Goal: Task Accomplishment & Management: Use online tool/utility

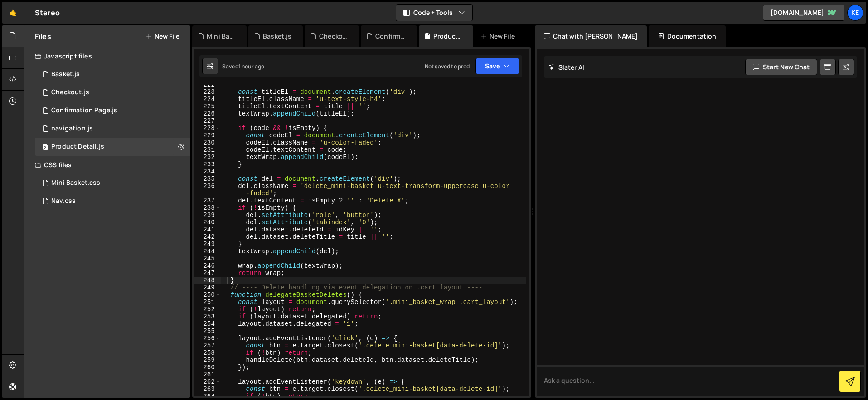
scroll to position [1658, 0]
click at [67, 94] on div "Checkout.js" at bounding box center [70, 92] width 38 height 8
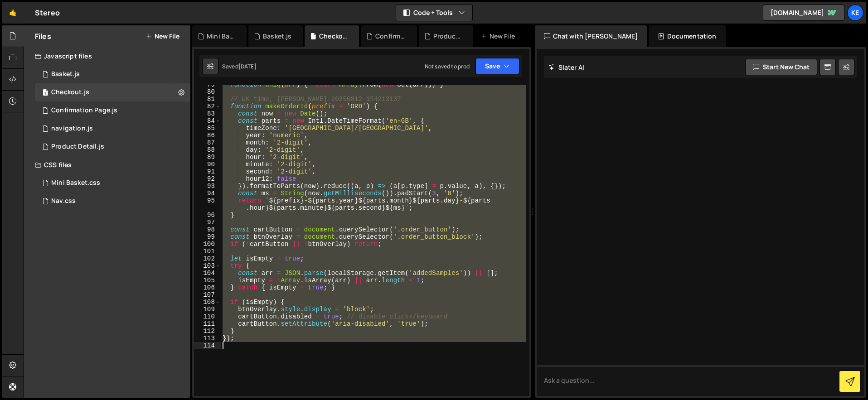
scroll to position [711, 0]
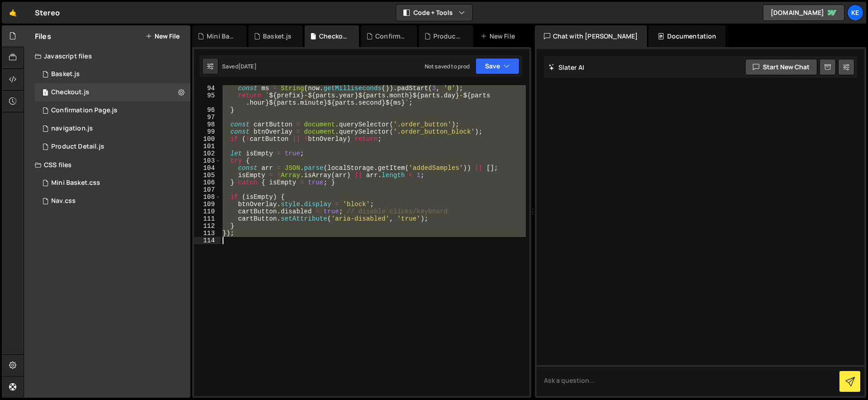
drag, startPoint x: 223, startPoint y: 89, endPoint x: 423, endPoint y: 351, distance: 330.1
click at [423, 351] on div "const ms = String ( now . getMilliseconds ( )) . padStart ( 3 , '0' ) ; return …" at bounding box center [373, 248] width 305 height 326
type textarea "});"
click at [93, 113] on div "Confirmation Page.js" at bounding box center [84, 111] width 66 height 8
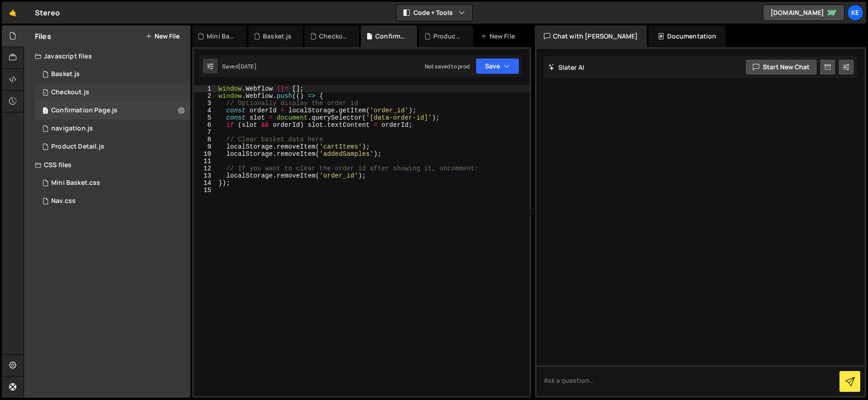
click at [79, 92] on div "Checkout.js" at bounding box center [70, 92] width 38 height 8
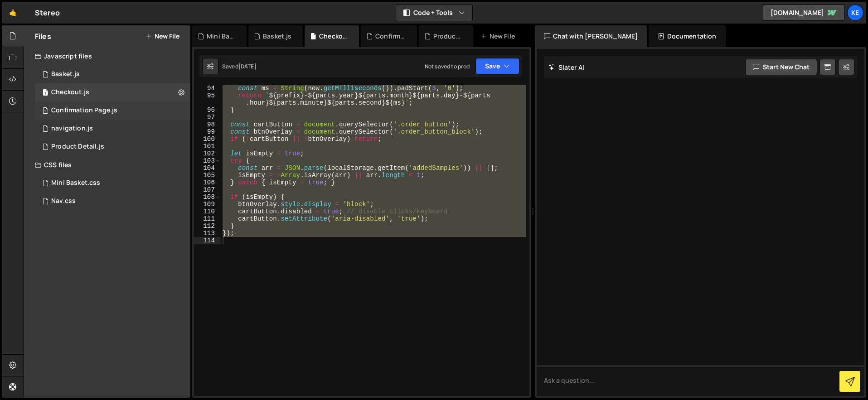
click at [87, 114] on div "Confirmation Page.js" at bounding box center [84, 111] width 66 height 8
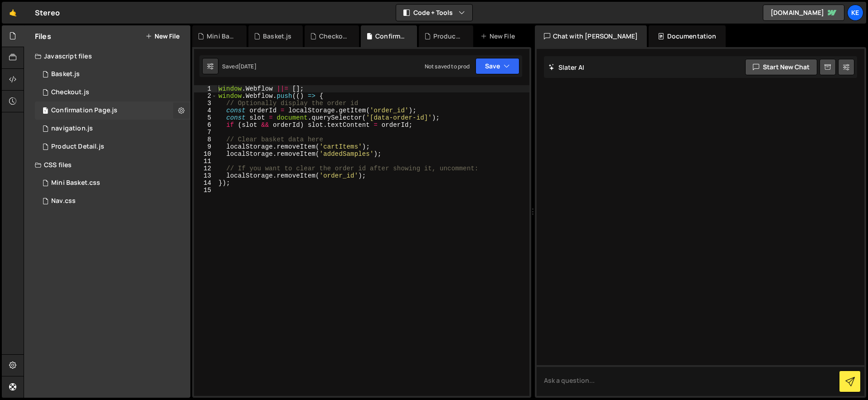
click at [182, 110] on icon at bounding box center [181, 110] width 6 height 9
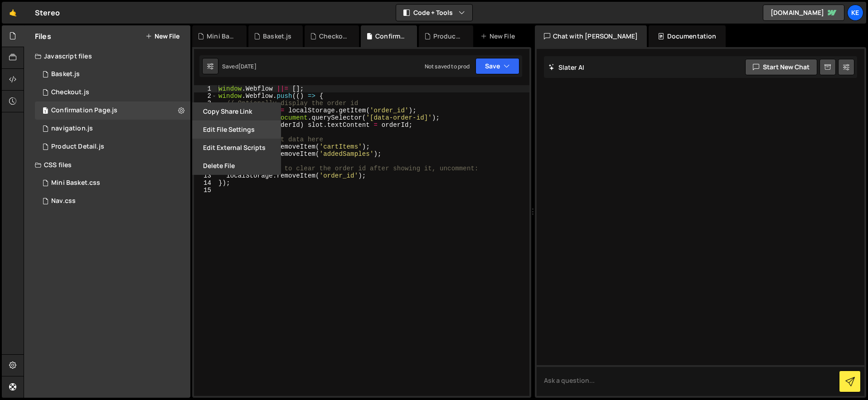
click at [221, 131] on button "Edit File Settings" at bounding box center [236, 130] width 89 height 18
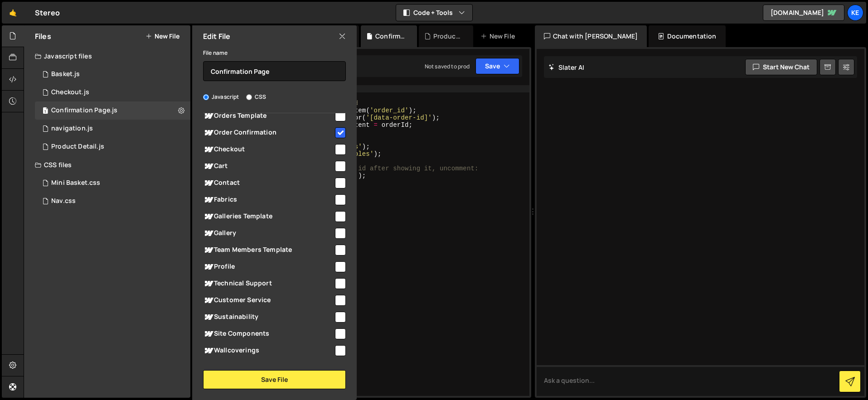
scroll to position [0, 0]
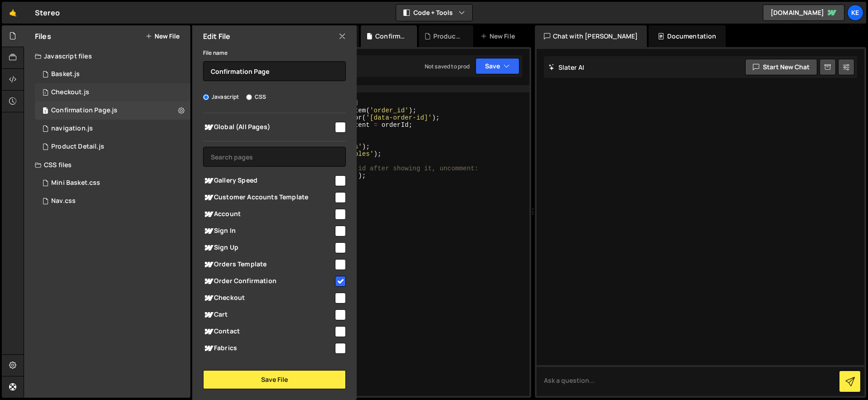
click at [68, 90] on div "Checkout.js" at bounding box center [70, 92] width 38 height 8
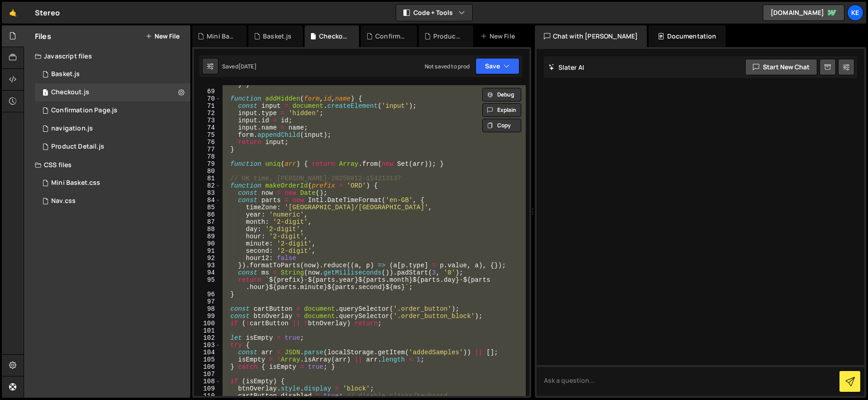
scroll to position [711, 0]
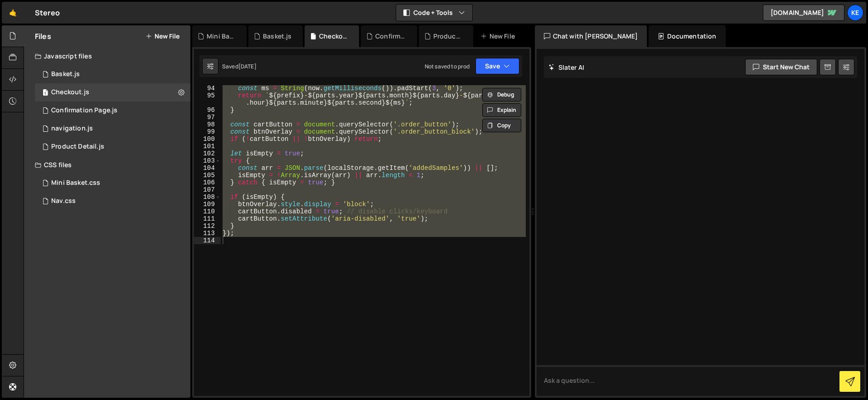
click at [346, 273] on div "const ms = String ( now . getMilliseconds ( )) . padStart ( 3 , '0' ) ; return …" at bounding box center [373, 240] width 305 height 311
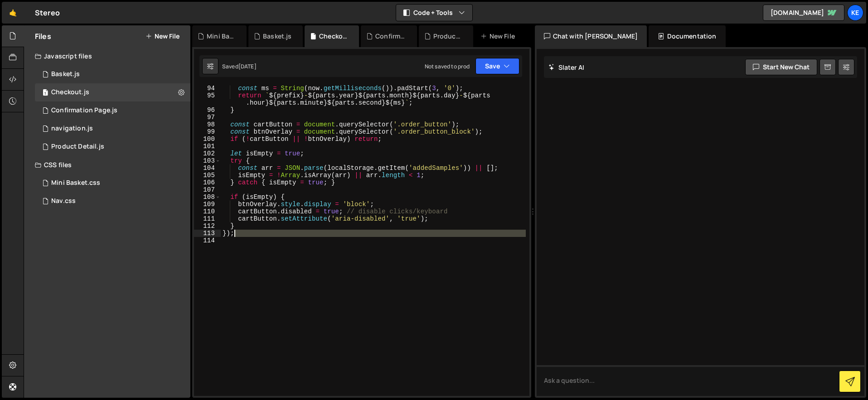
scroll to position [0, 0]
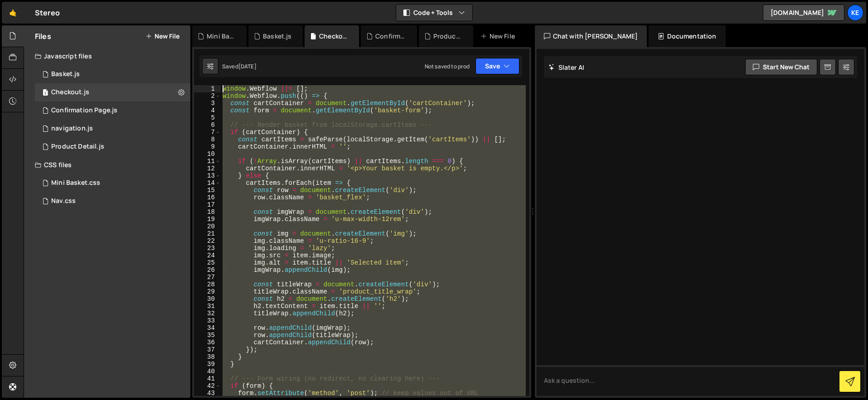
drag, startPoint x: 316, startPoint y: 248, endPoint x: 168, endPoint y: -51, distance: 334.1
click at [168, 0] on html "Projects [GEOGRAPHIC_DATA] Blog Ke Projects Your Teams Account Upgrade Logout" at bounding box center [434, 200] width 868 height 400
click at [512, 126] on button "Copy" at bounding box center [501, 126] width 39 height 14
click at [230, 92] on div "window . Webflow ||= [ ] ; window . Webflow . push (( ) => { const cartContaine…" at bounding box center [373, 240] width 305 height 311
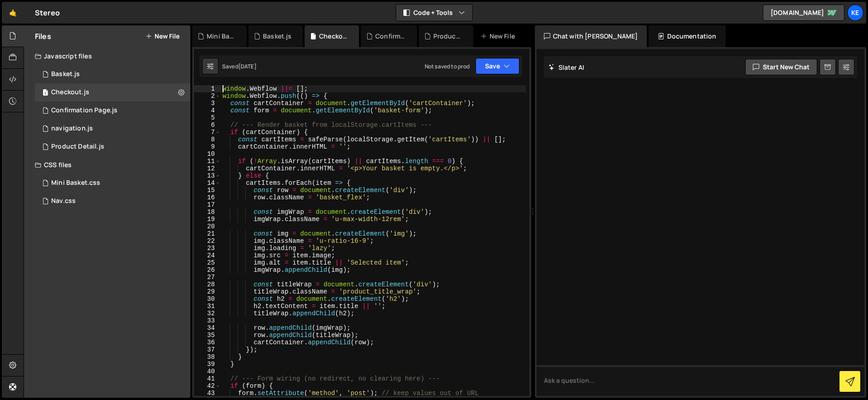
click at [223, 90] on div "window . Webflow ||= [ ] ; window . Webflow . push (( ) => { const cartContaine…" at bounding box center [373, 251] width 305 height 333
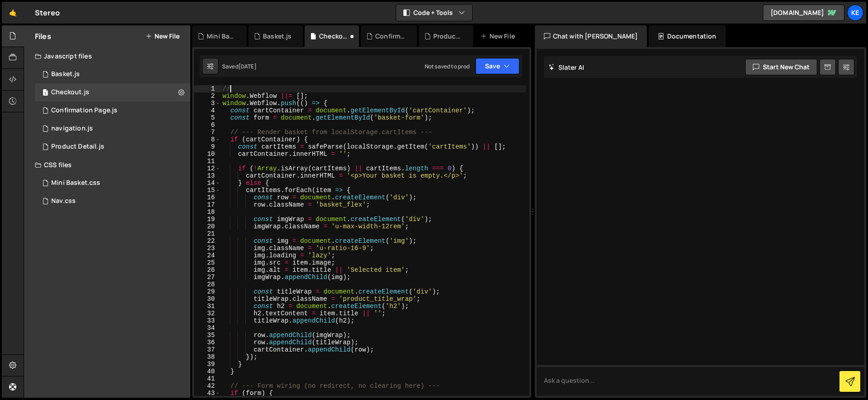
type textarea "/"
type textarea "*!"
type textarea "*"
type textarea "!"
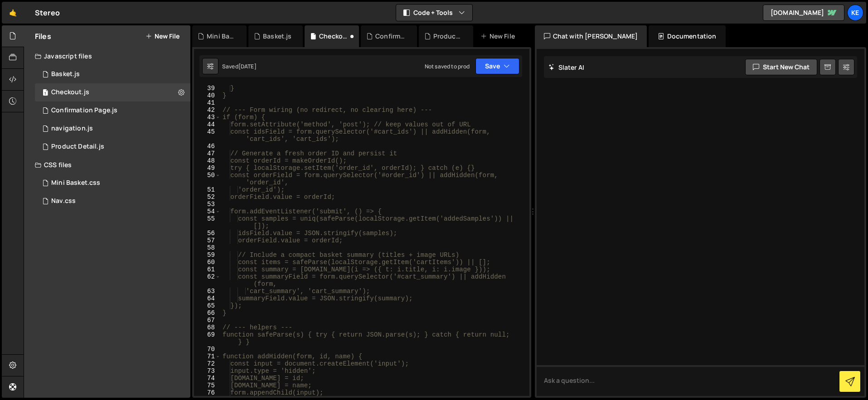
scroll to position [638, 0]
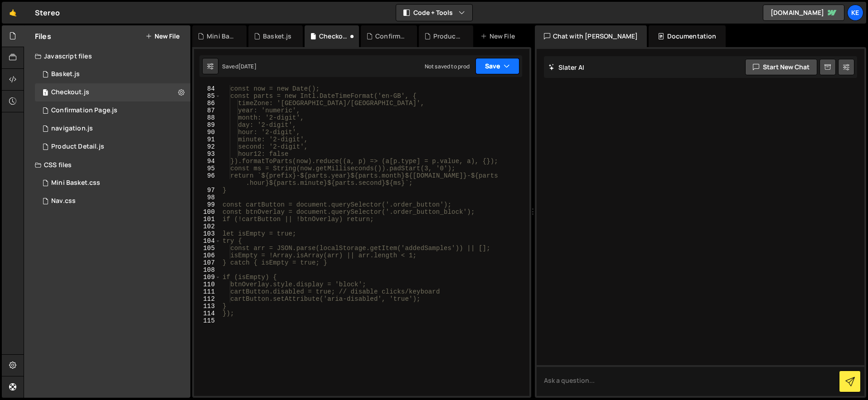
click at [487, 60] on button "Save" at bounding box center [498, 66] width 44 height 16
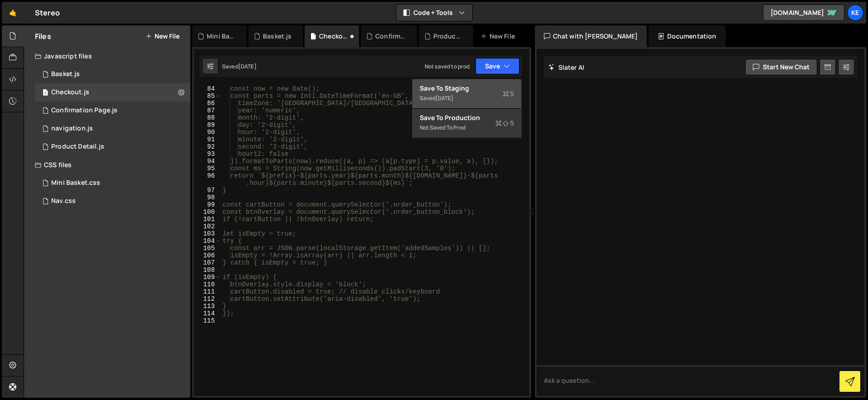
click at [463, 89] on div "Save to Staging S" at bounding box center [467, 88] width 94 height 9
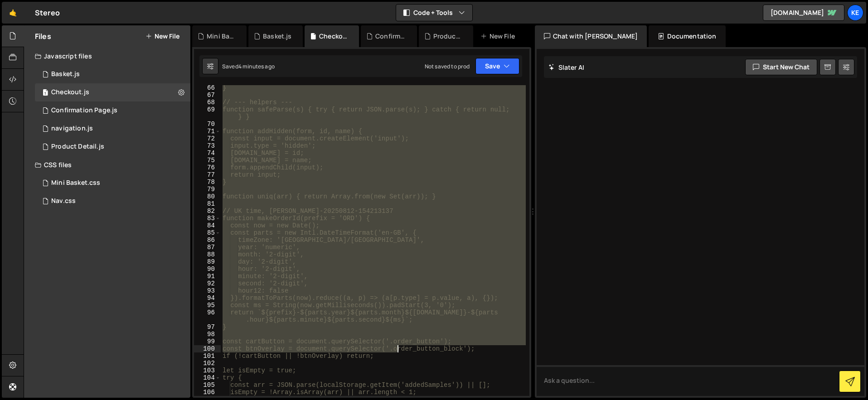
scroll to position [691, 0]
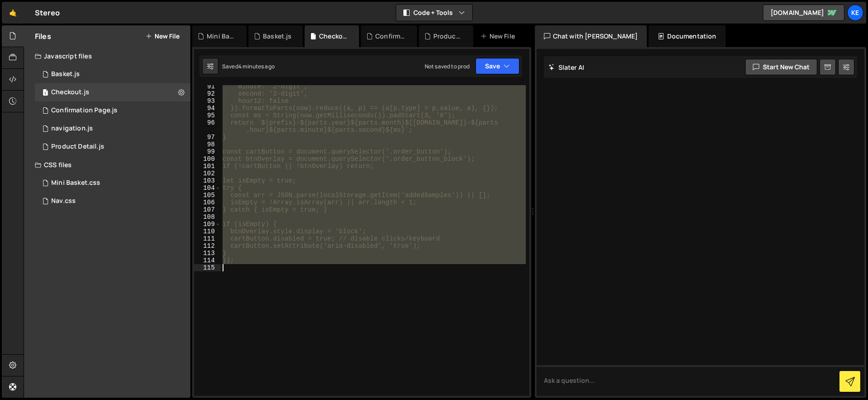
drag, startPoint x: 222, startPoint y: 96, endPoint x: 394, endPoint y: 272, distance: 245.9
click at [394, 272] on div "minute: '2-digit', second: '2-digit', hour12: false }).formatToParts(now).reduc…" at bounding box center [373, 246] width 305 height 326
type textarea "});"
click at [316, 281] on div "minute: '2-digit', second: '2-digit', hour12: false }).formatToParts(now).reduc…" at bounding box center [373, 240] width 305 height 311
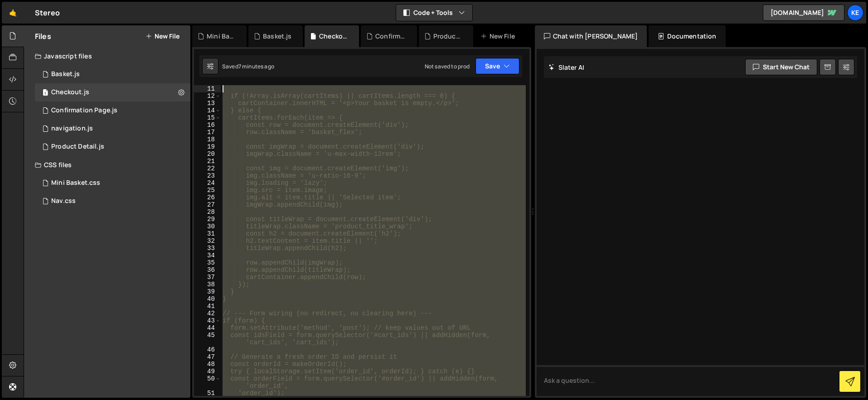
scroll to position [0, 0]
drag, startPoint x: 343, startPoint y: 282, endPoint x: 167, endPoint y: 21, distance: 314.2
click at [167, 21] on div "Hold on a sec... Are you certain you wish to leave this page? Any changes you'v…" at bounding box center [434, 200] width 868 height 400
paste textarea "}"
type textarea "}"
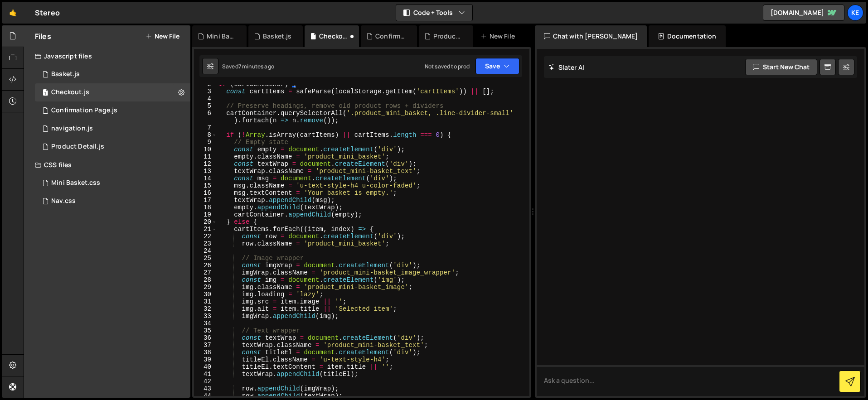
scroll to position [189, 0]
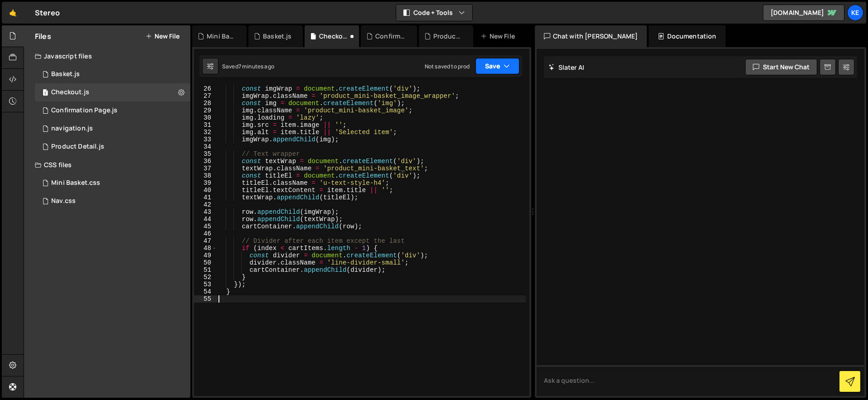
click at [488, 70] on button "Save" at bounding box center [498, 66] width 44 height 16
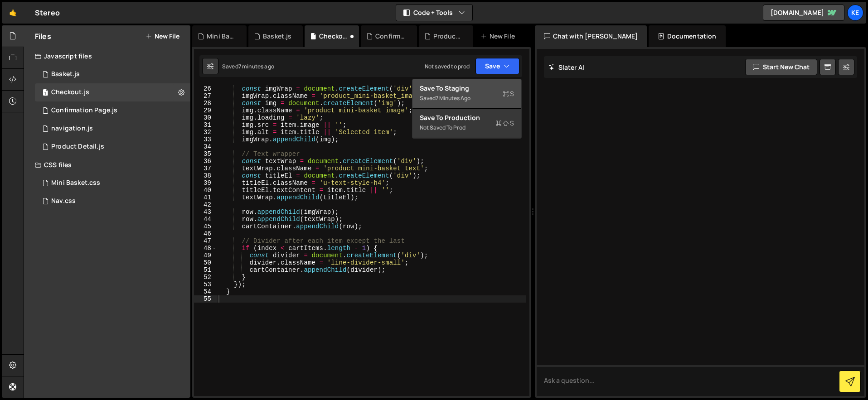
click at [463, 94] on div "7 minutes ago" at bounding box center [453, 98] width 35 height 8
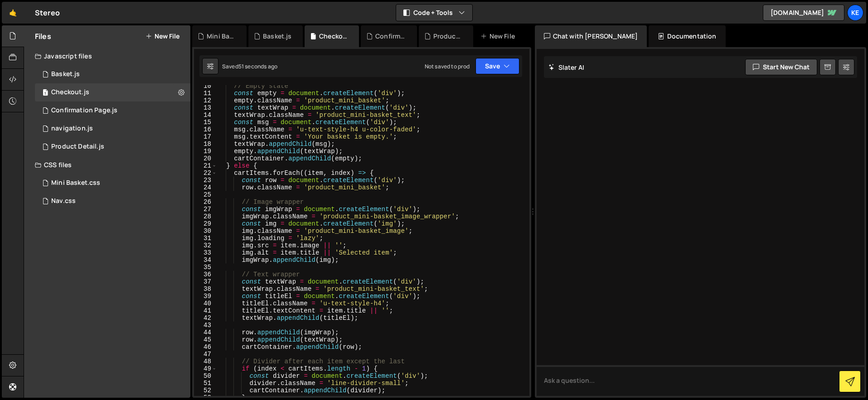
scroll to position [13, 0]
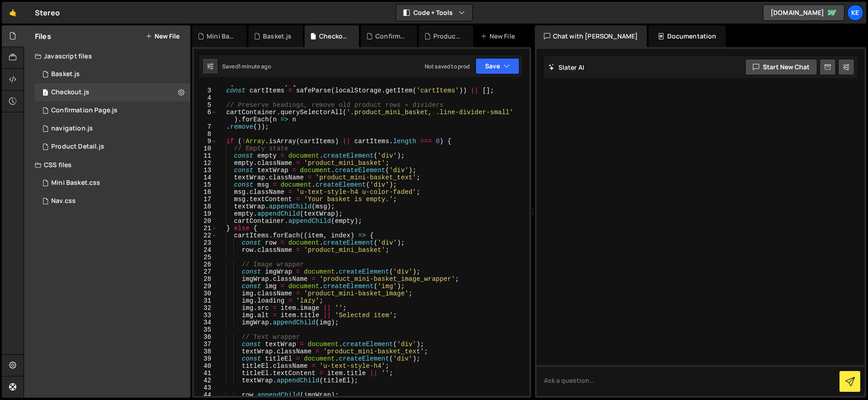
click at [427, 171] on div "if ( cartContainer ) { const cartItems = safeParse ( localStorage . getItem ( '…" at bounding box center [371, 243] width 309 height 326
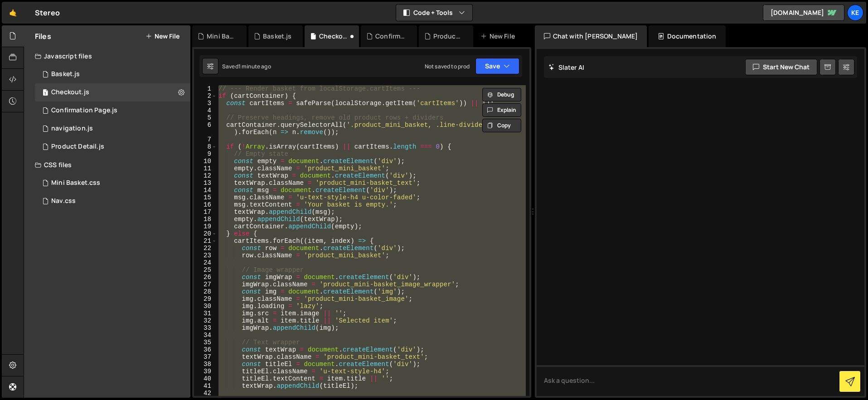
scroll to position [0, 0]
click at [234, 102] on div "// --- Render basket from localStorage.cartItems --- if ( cartContainer ) { con…" at bounding box center [371, 240] width 309 height 311
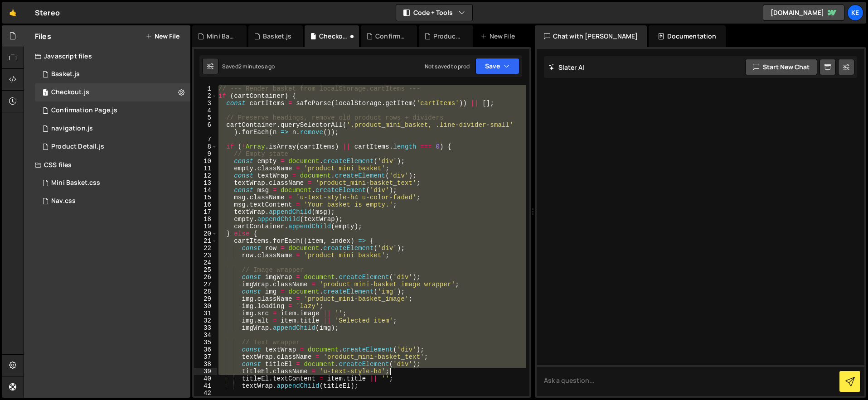
scroll to position [95, 0]
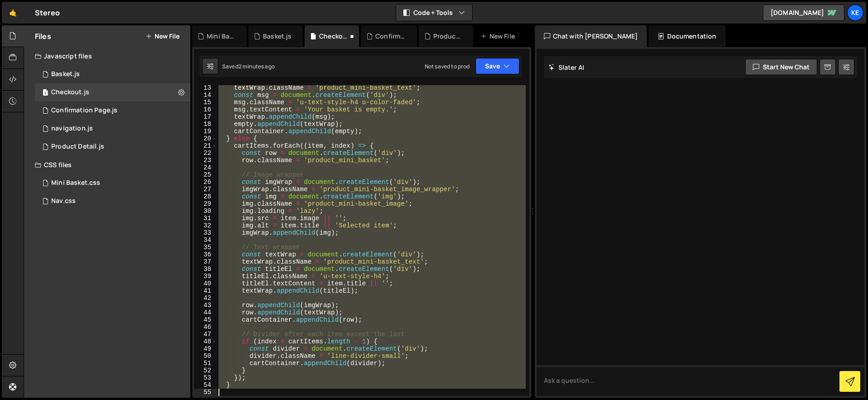
drag, startPoint x: 219, startPoint y: 89, endPoint x: 479, endPoint y: 438, distance: 435.4
click at [479, 400] on html "Projects [GEOGRAPHIC_DATA] Blog Ke Projects Your Teams Account Upgrade Logout" at bounding box center [434, 200] width 868 height 400
type textarea "}"
paste textarea
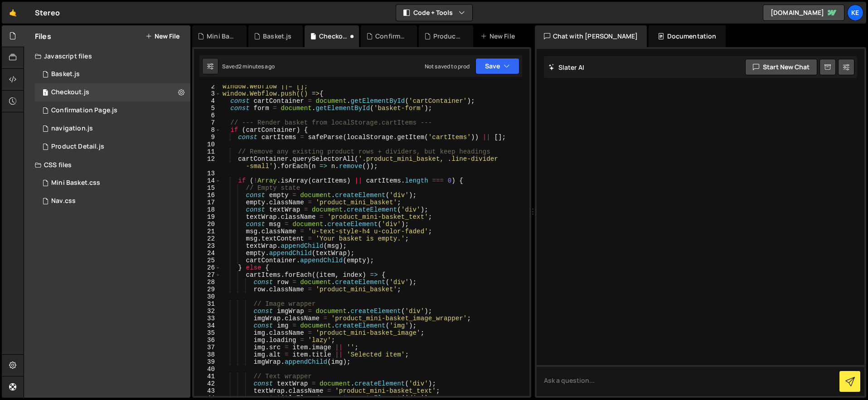
scroll to position [0, 0]
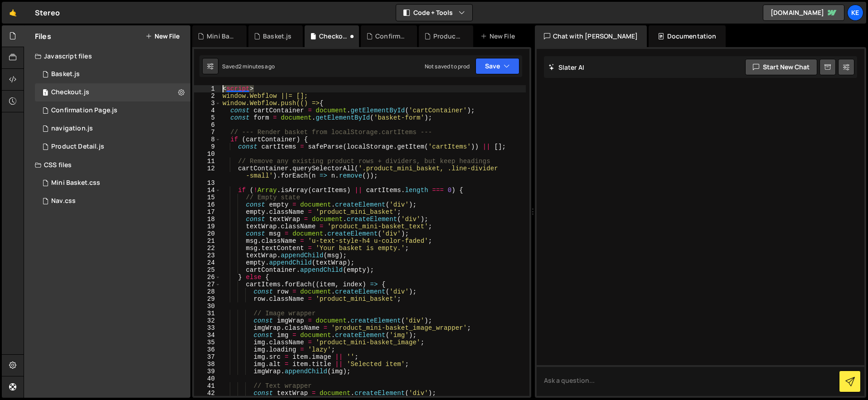
drag, startPoint x: 268, startPoint y: 87, endPoint x: 209, endPoint y: 83, distance: 60.0
click at [209, 83] on div "} 222 223 224 225 226 227 228 229 230 231 232 233 234 235 236 237 238 239 240 2…" at bounding box center [361, 222] width 339 height 351
type textarea "<script>"
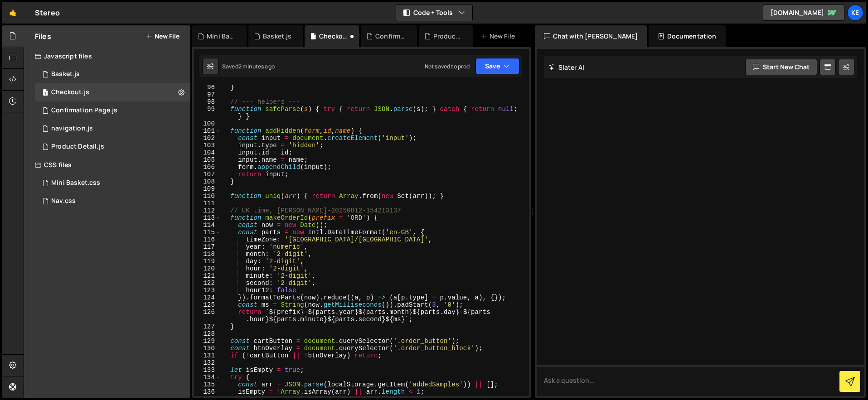
scroll to position [893, 0]
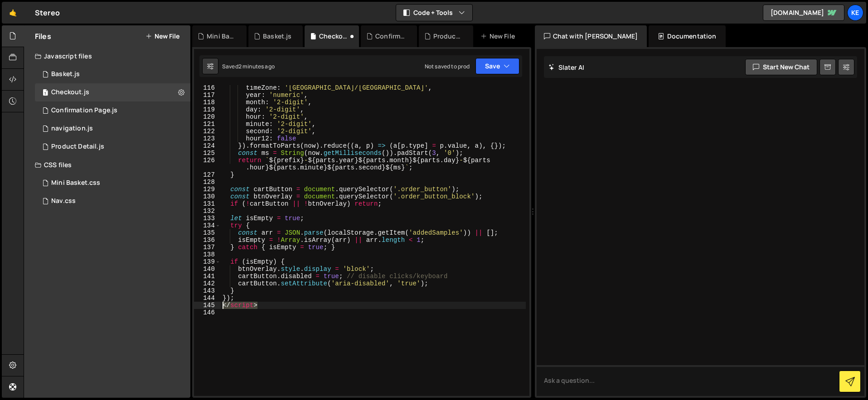
drag, startPoint x: 272, startPoint y: 306, endPoint x: 212, endPoint y: 304, distance: 59.9
click at [212, 304] on div "window.Webflow ||= []; 116 117 118 119 120 121 122 123 124 125 126 127 128 129 …" at bounding box center [361, 240] width 335 height 311
type textarea "</script>"
click at [493, 58] on button "Save" at bounding box center [498, 66] width 44 height 16
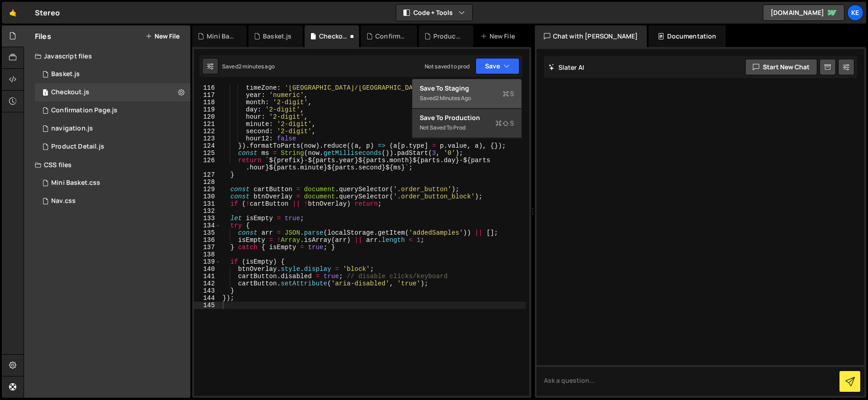
click at [479, 89] on div "Save to Staging S" at bounding box center [467, 88] width 94 height 9
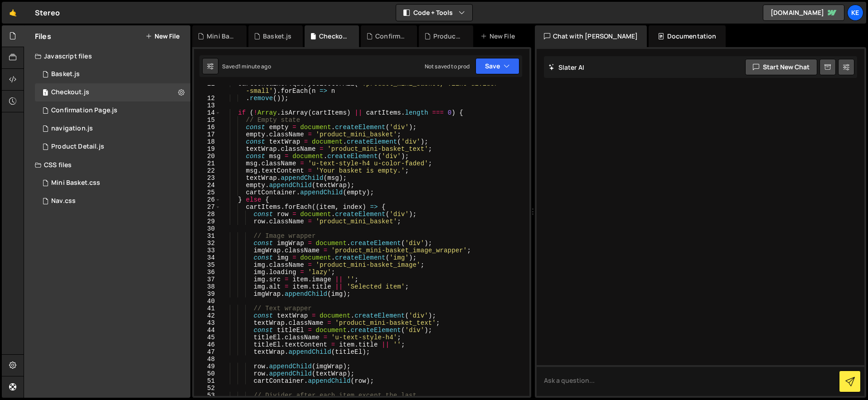
scroll to position [0, 0]
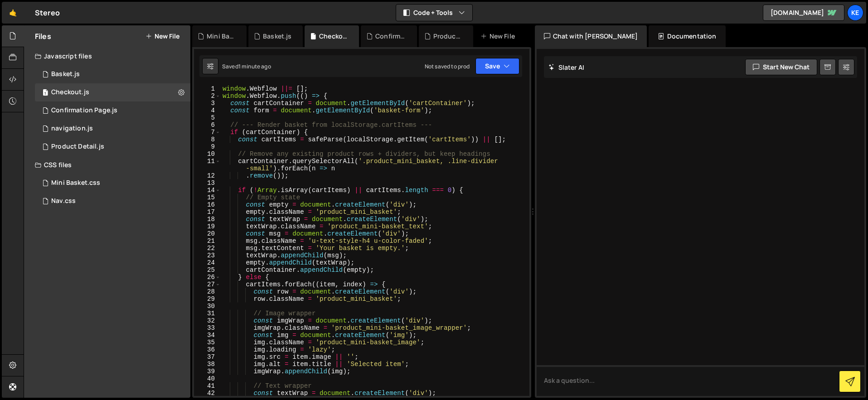
click at [223, 92] on div "window . Webflow ||= [ ] ; window . Webflow . push (( ) => { const cartContaine…" at bounding box center [373, 248] width 305 height 326
type textarea "window.Webflow ||= [];"
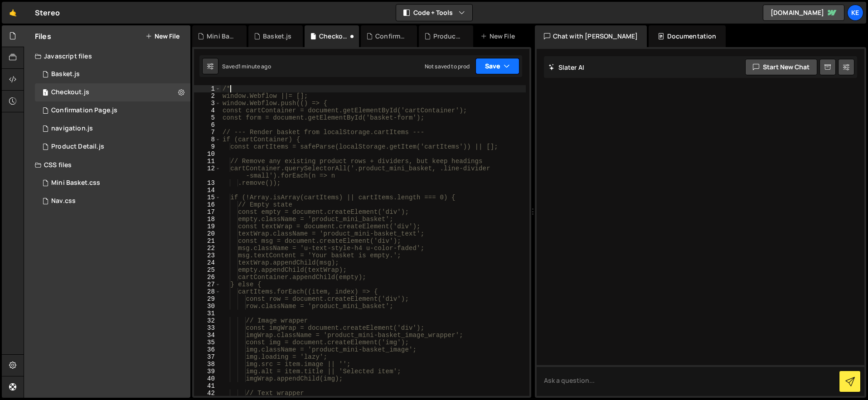
type textarea "/*"
click at [503, 71] on button "Save" at bounding box center [498, 66] width 44 height 16
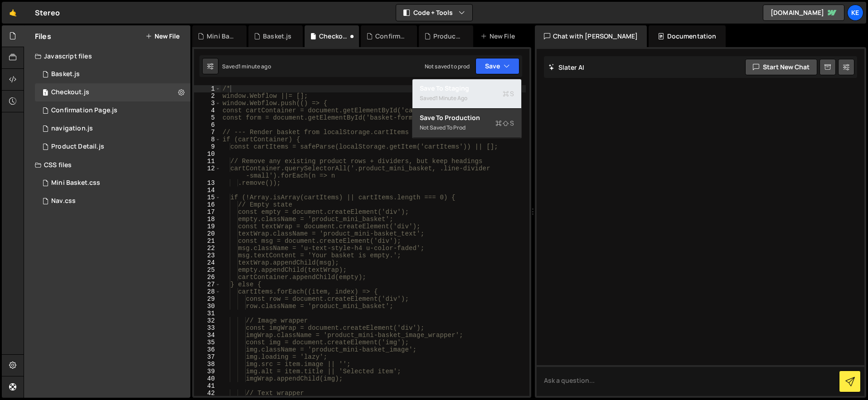
click at [467, 97] on div "1 minute ago" at bounding box center [452, 98] width 32 height 8
